Goal: Information Seeking & Learning: Learn about a topic

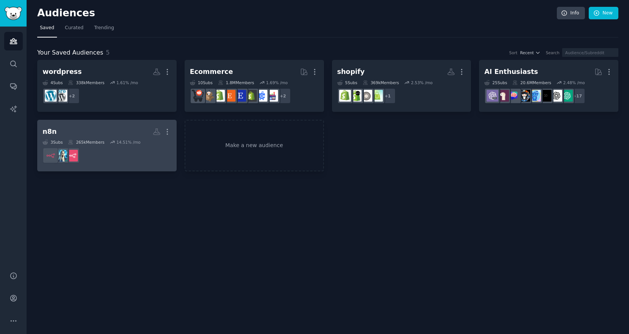
click at [131, 139] on div "n8n Custom Audience More 3 Sub s 265k Members 14.51 % /mo" at bounding box center [107, 145] width 129 height 41
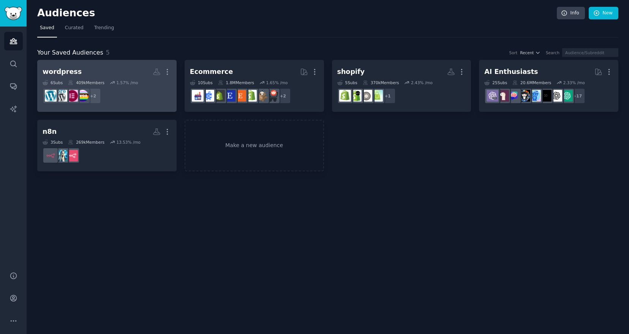
click at [125, 81] on div "1.57 % /mo" at bounding box center [127, 82] width 22 height 5
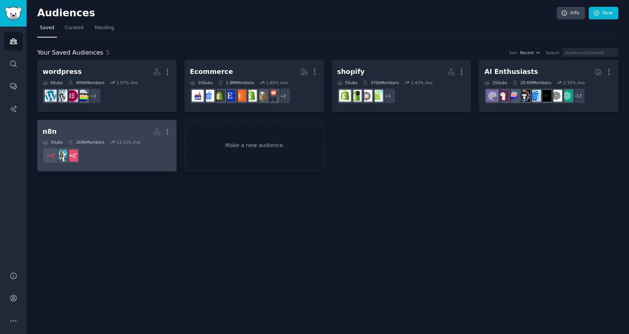
click at [142, 153] on dd at bounding box center [107, 155] width 129 height 21
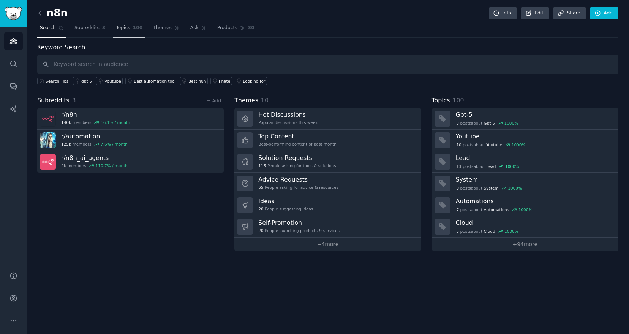
click at [125, 31] on span "Topics" at bounding box center [123, 28] width 14 height 7
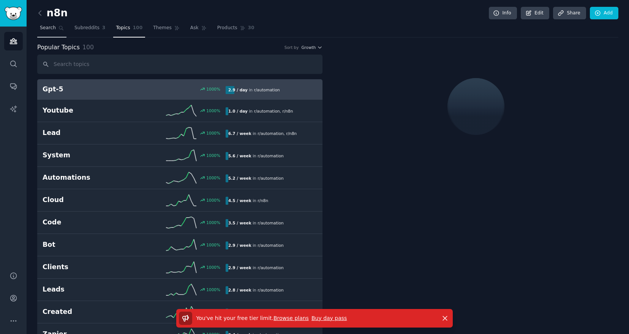
click at [50, 25] on span "Search" at bounding box center [48, 28] width 16 height 7
